Goal: Share content: Share content

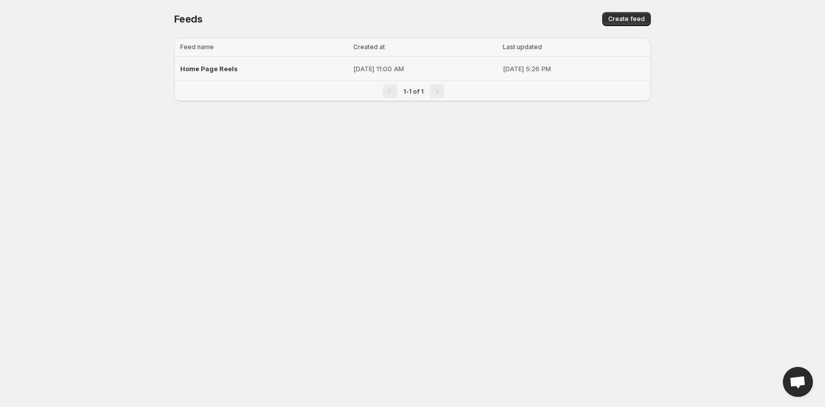
click at [218, 67] on span "Home Page Reels" at bounding box center [209, 69] width 58 height 8
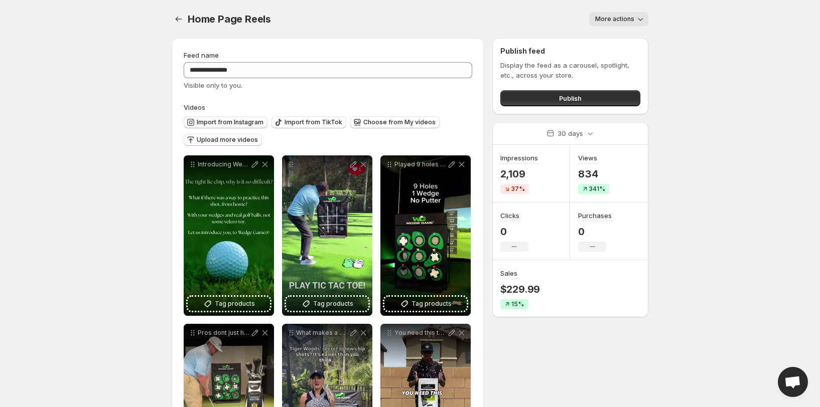
click at [225, 118] on button "Import from Instagram" at bounding box center [226, 122] width 84 height 12
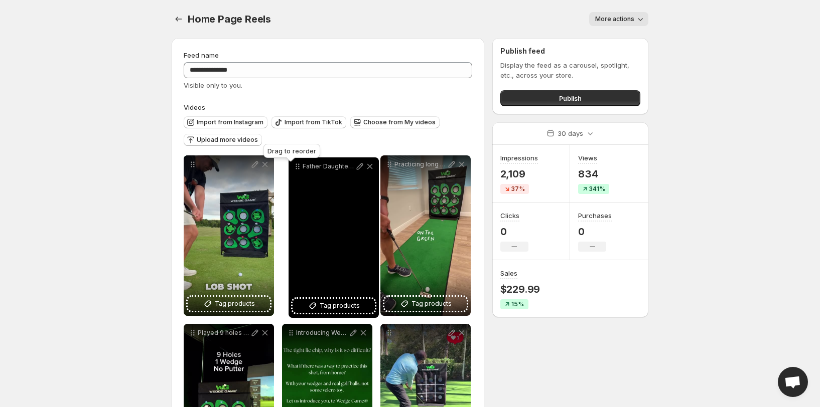
drag, startPoint x: 291, startPoint y: 233, endPoint x: 298, endPoint y: 168, distance: 65.5
click at [298, 168] on icon at bounding box center [297, 166] width 10 height 10
